Goal: Task Accomplishment & Management: Use online tool/utility

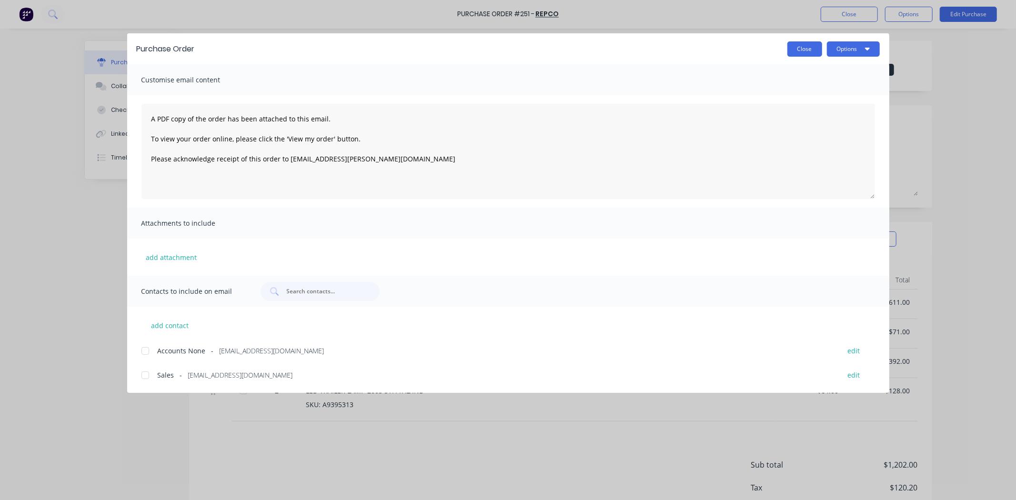
click at [803, 52] on button "Close" at bounding box center [805, 48] width 35 height 15
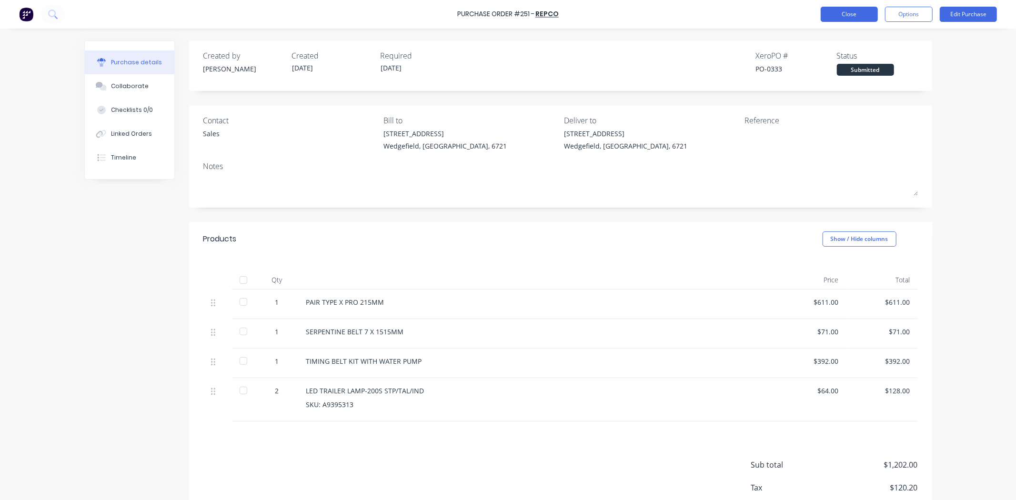
click at [833, 15] on button "Close" at bounding box center [849, 14] width 57 height 15
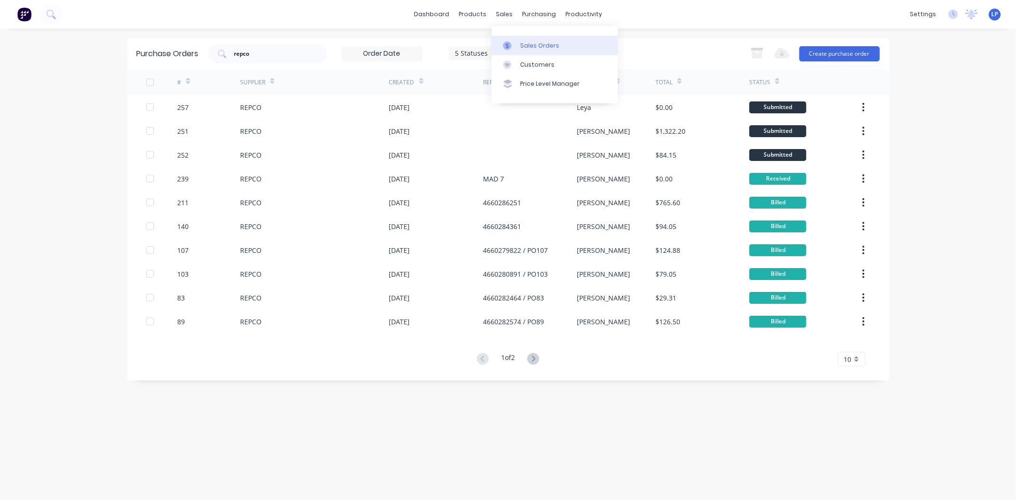
click at [523, 49] on div "Sales Orders" at bounding box center [539, 45] width 39 height 9
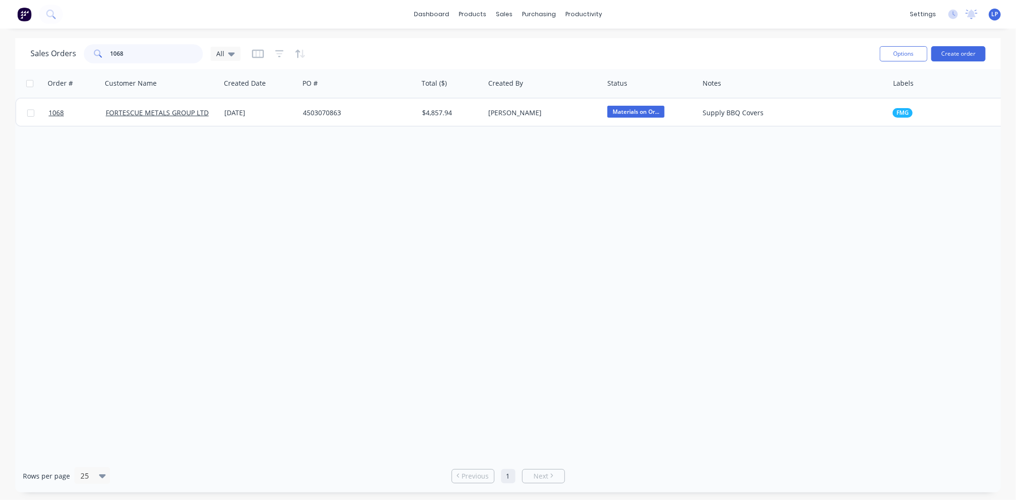
drag, startPoint x: 146, startPoint y: 50, endPoint x: 73, endPoint y: 50, distance: 72.9
click at [73, 50] on div "Sales Orders 1068 All" at bounding box center [135, 53] width 210 height 19
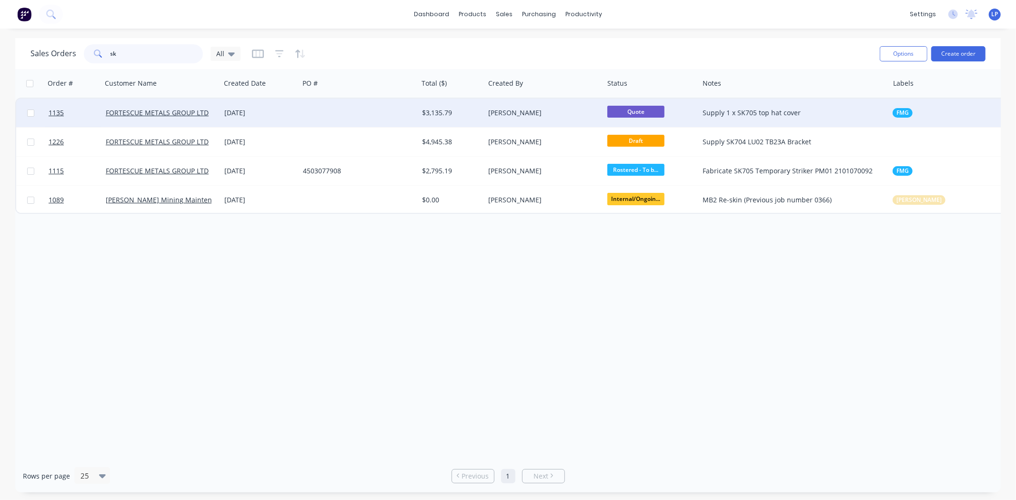
type input "sk"
click at [344, 114] on div at bounding box center [358, 113] width 119 height 29
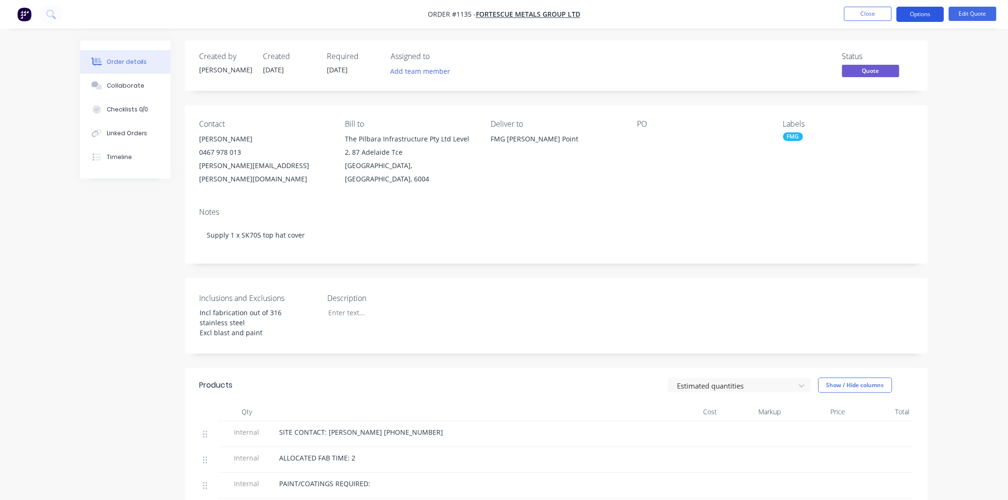
click at [917, 16] on button "Options" at bounding box center [921, 14] width 48 height 15
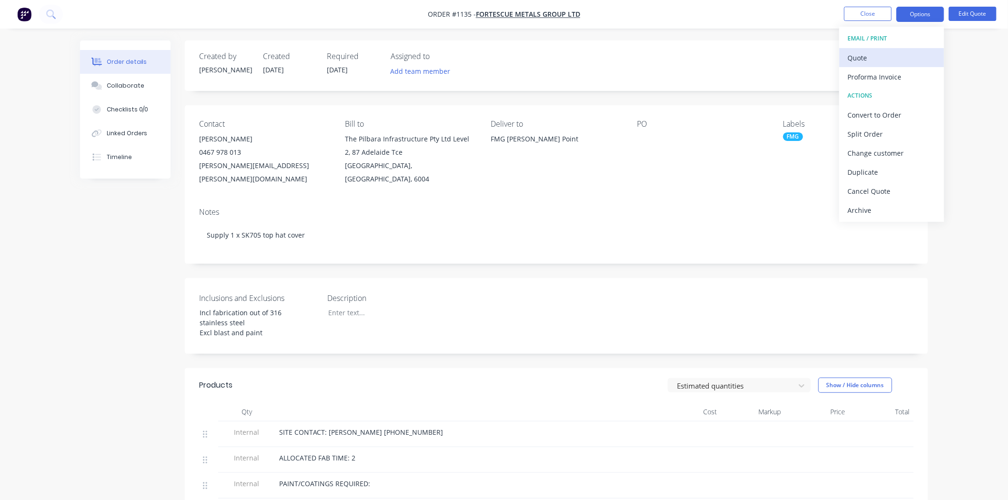
click at [867, 56] on div "Quote" at bounding box center [892, 58] width 88 height 14
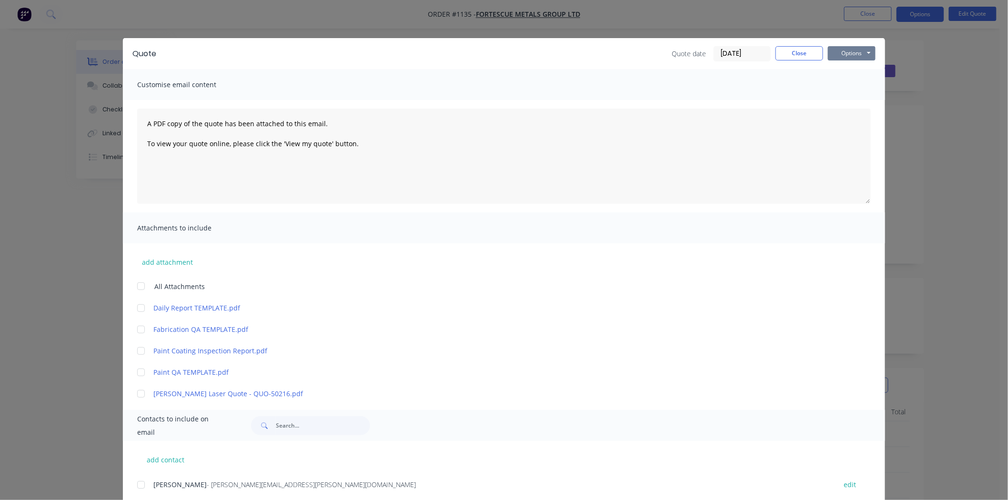
click at [852, 55] on button "Options" at bounding box center [852, 53] width 48 height 14
click at [852, 72] on button "Preview" at bounding box center [858, 70] width 61 height 16
click at [813, 48] on button "Close" at bounding box center [800, 53] width 48 height 14
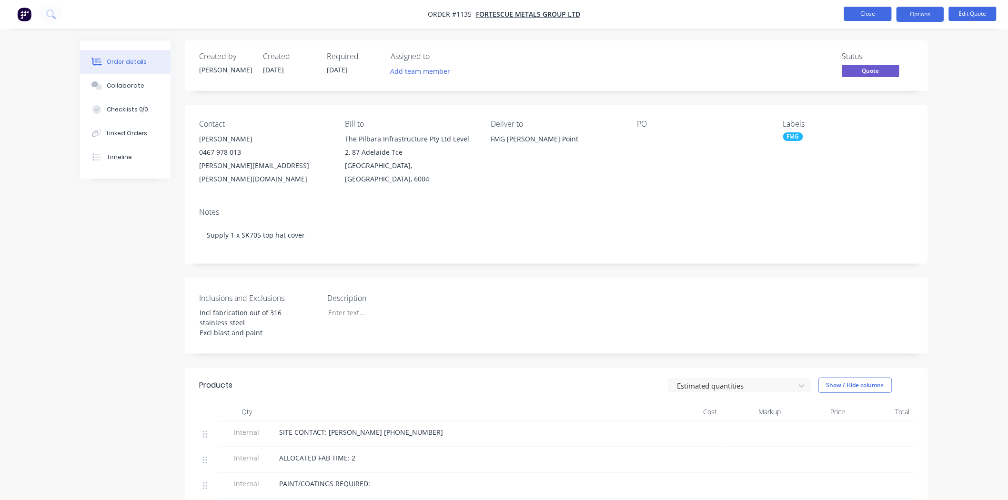
click at [873, 12] on button "Close" at bounding box center [868, 14] width 48 height 14
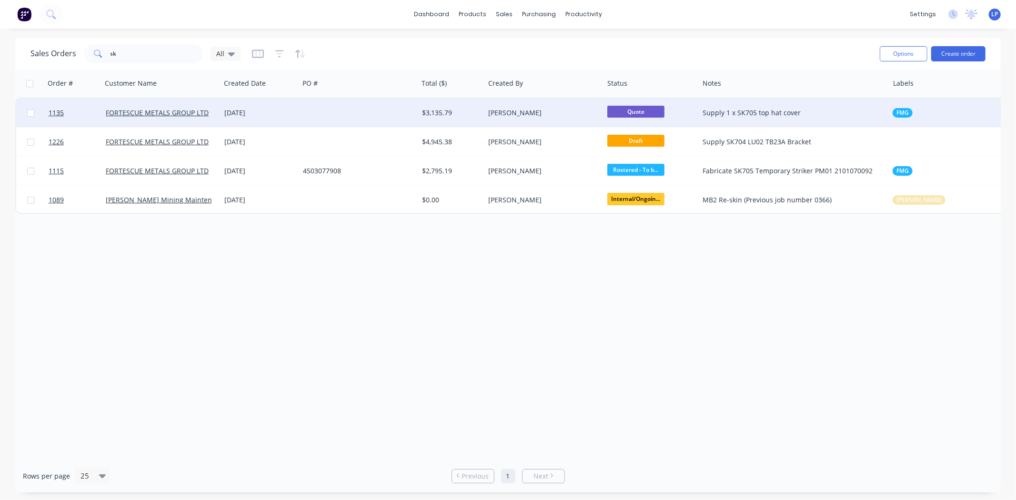
click at [769, 111] on div "Supply 1 x SK705 top hat cover" at bounding box center [789, 113] width 173 height 10
click at [355, 118] on div at bounding box center [358, 113] width 119 height 29
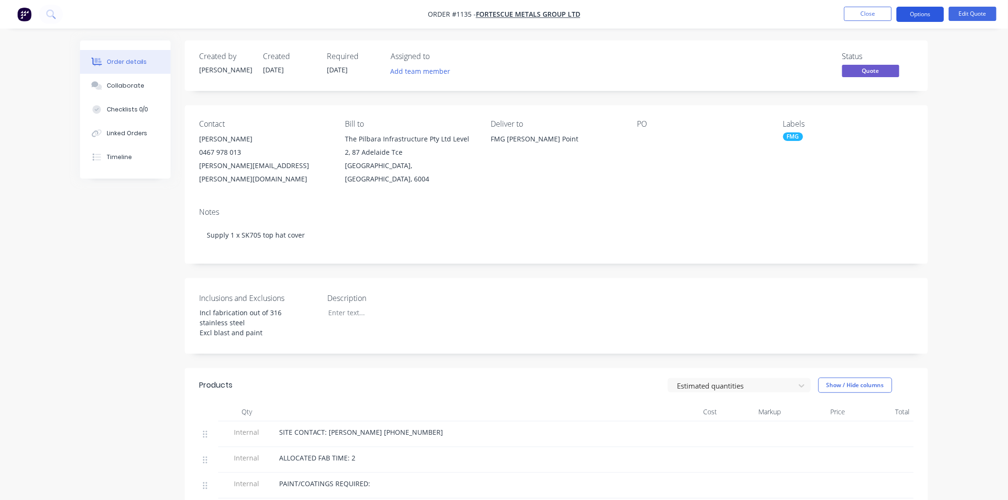
click at [915, 15] on button "Options" at bounding box center [921, 14] width 48 height 15
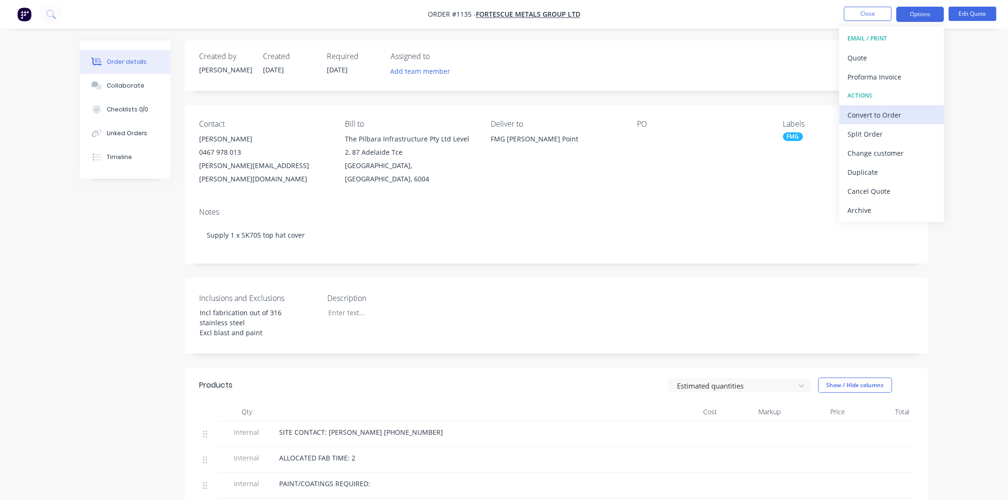
click at [880, 113] on div "Convert to Order" at bounding box center [892, 115] width 88 height 14
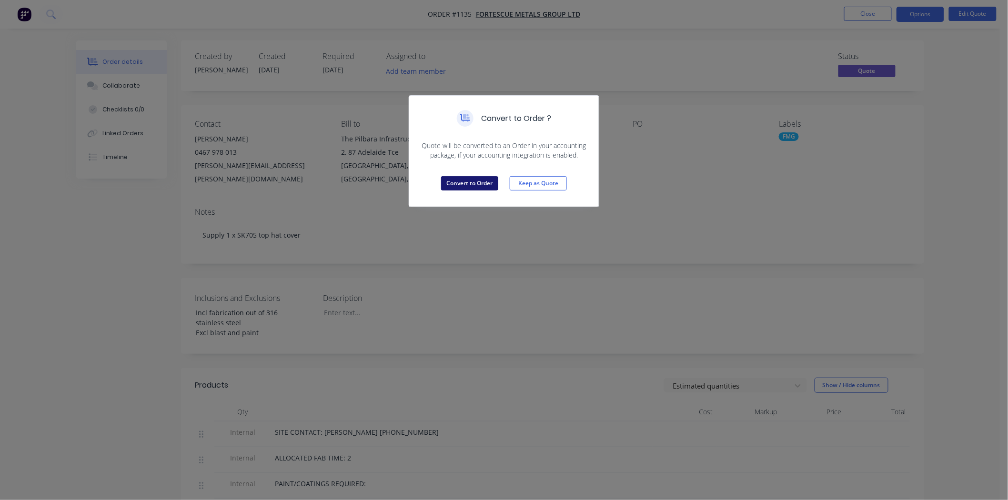
click at [447, 189] on button "Convert to Order" at bounding box center [469, 183] width 57 height 14
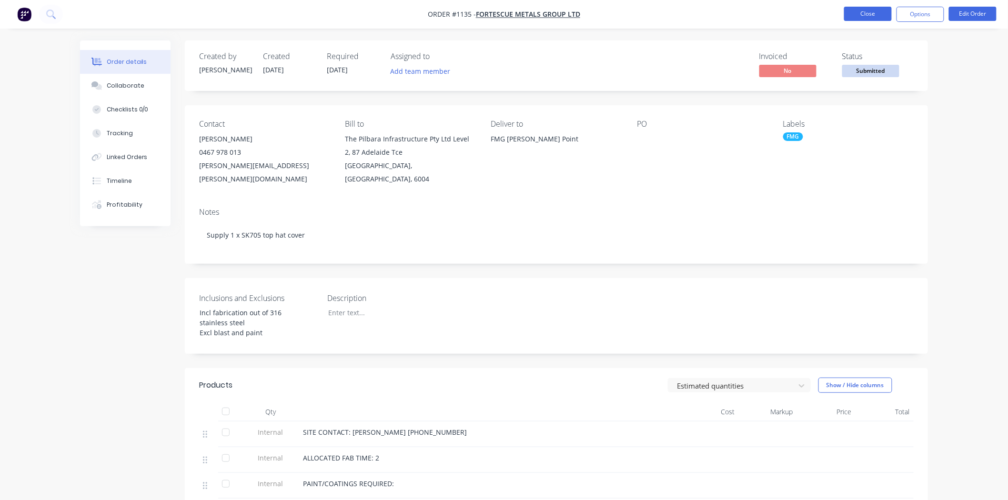
click at [865, 12] on button "Close" at bounding box center [868, 14] width 48 height 14
click at [128, 283] on div "Created by [PERSON_NAME] Created [DATE] Required [DATE] Assigned to Add team me…" at bounding box center [504, 426] width 848 height 771
